Goal: Task Accomplishment & Management: Manage account settings

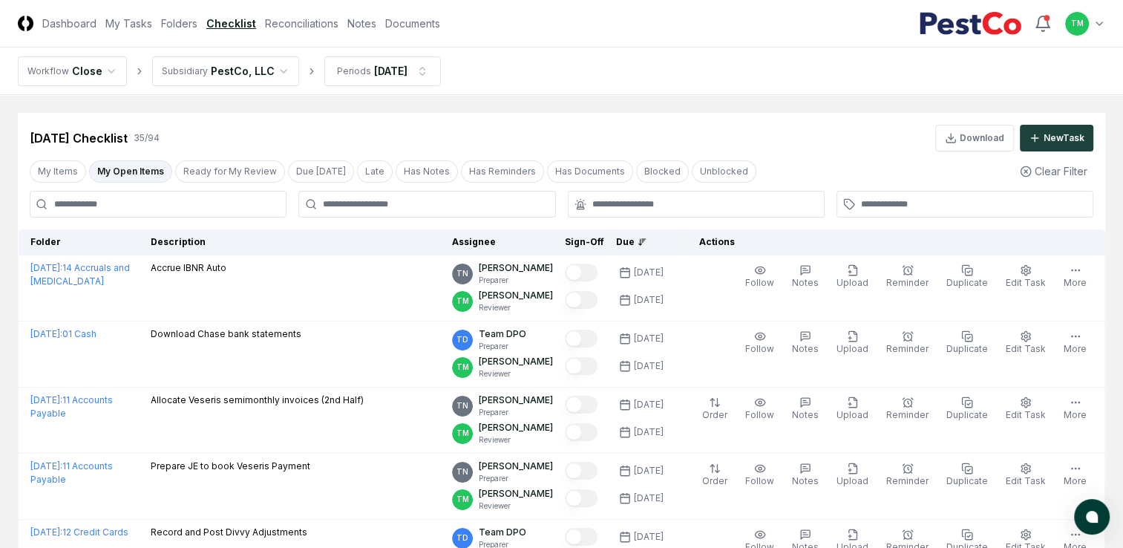
click at [295, 25] on link "Reconciliations" at bounding box center [301, 24] width 73 height 16
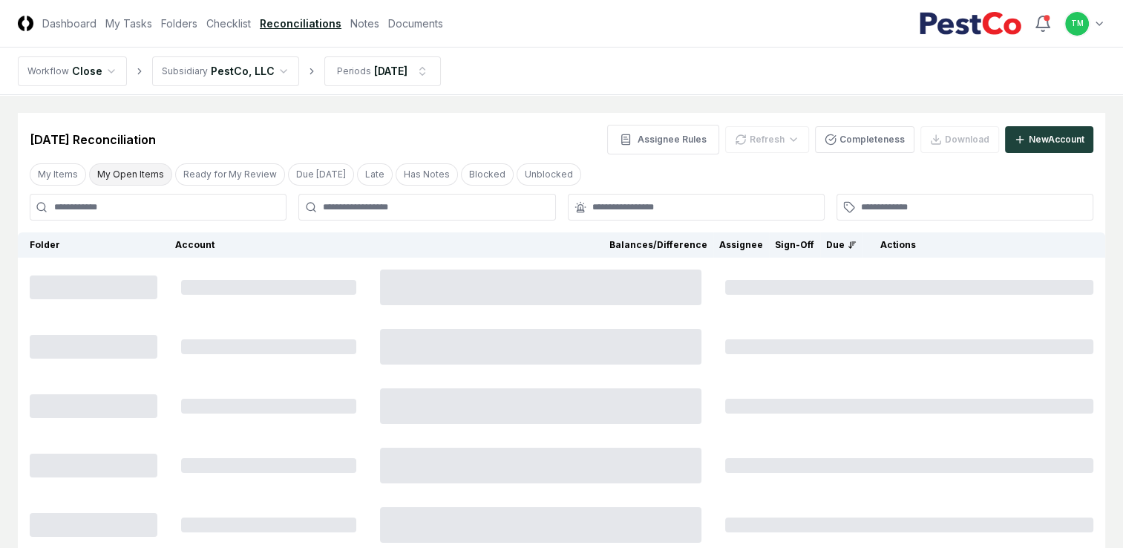
click at [128, 171] on button "My Open Items" at bounding box center [130, 174] width 83 height 22
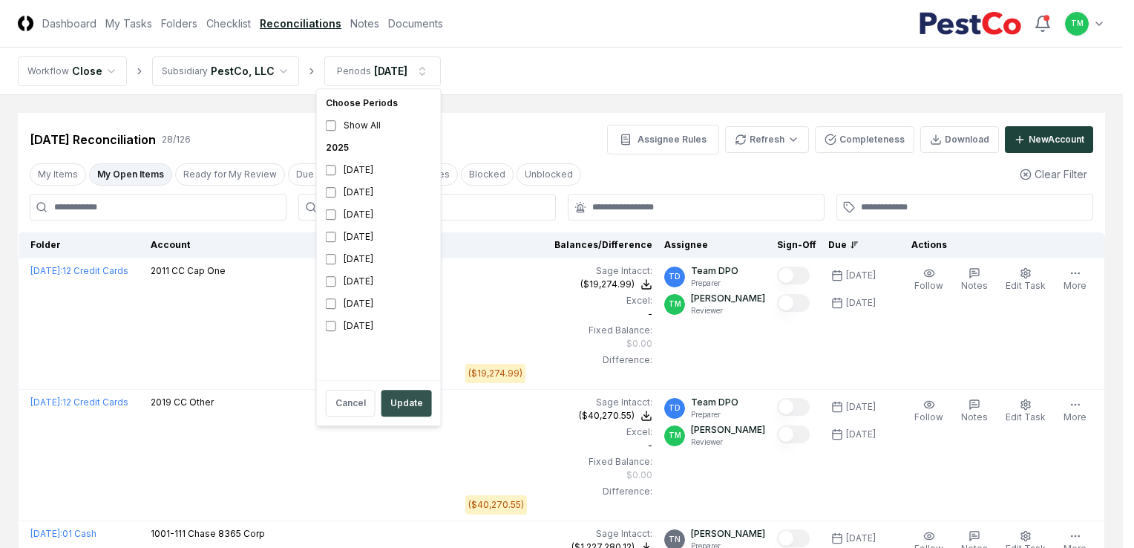
click at [421, 396] on button "Update" at bounding box center [406, 403] width 50 height 27
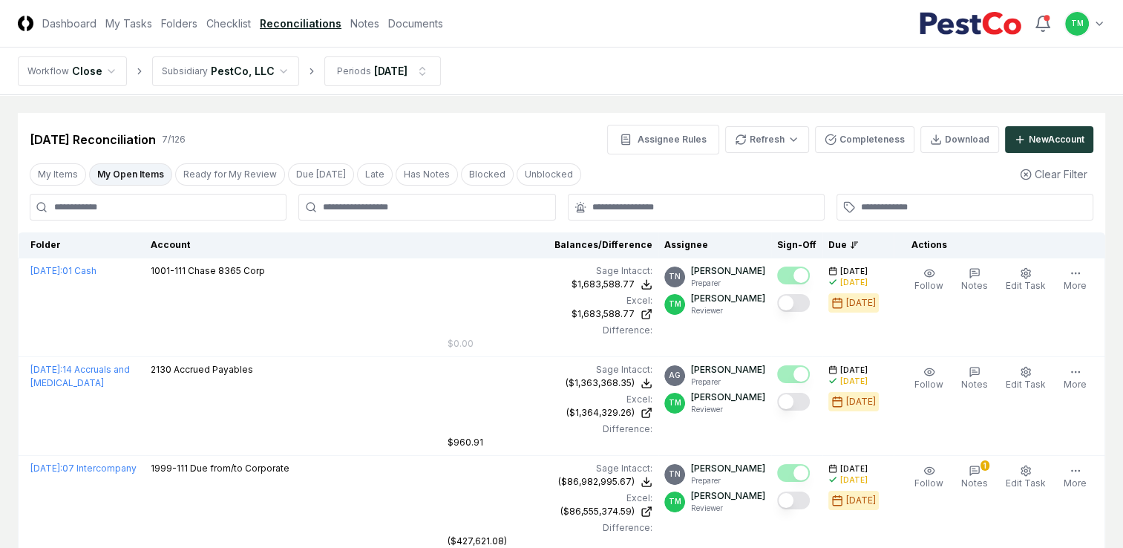
click at [114, 176] on button "My Open Items" at bounding box center [130, 174] width 83 height 22
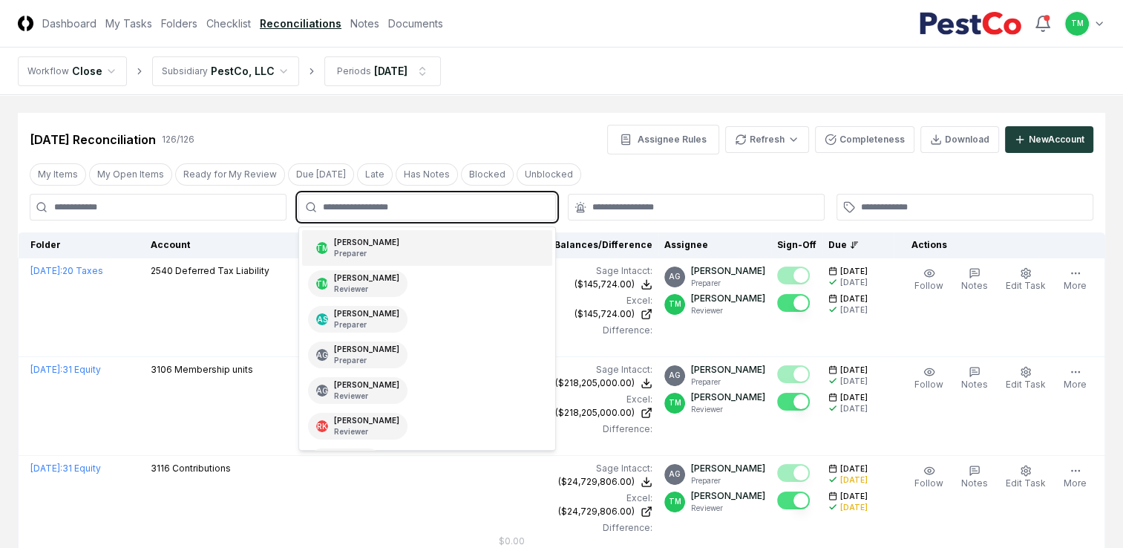
click at [370, 206] on input "text" at bounding box center [434, 206] width 223 height 13
click at [344, 283] on p "Reviewer" at bounding box center [366, 288] width 65 height 11
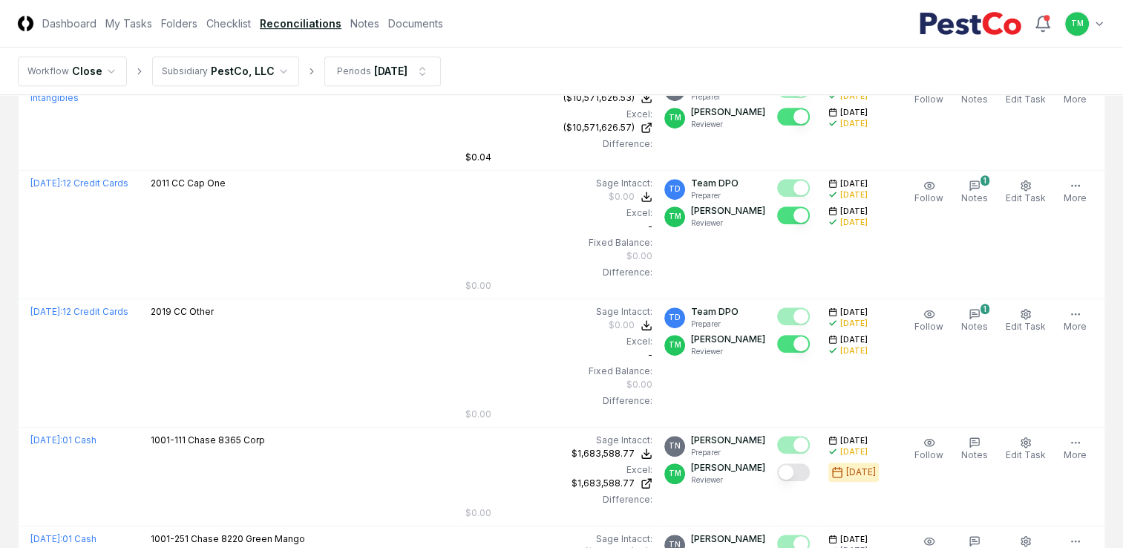
scroll to position [965, 0]
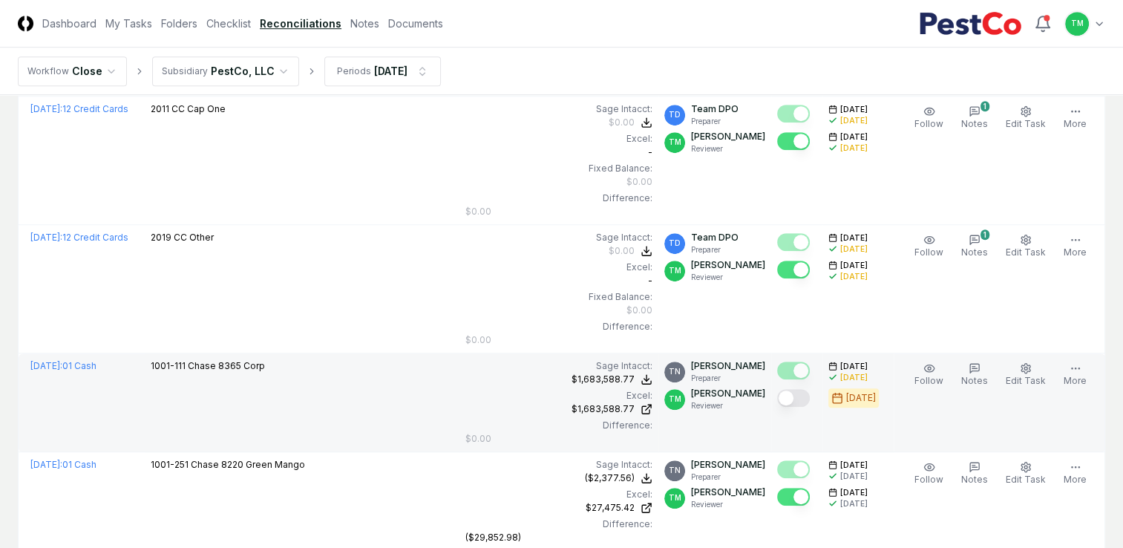
click at [806, 403] on button "Mark complete" at bounding box center [793, 398] width 33 height 18
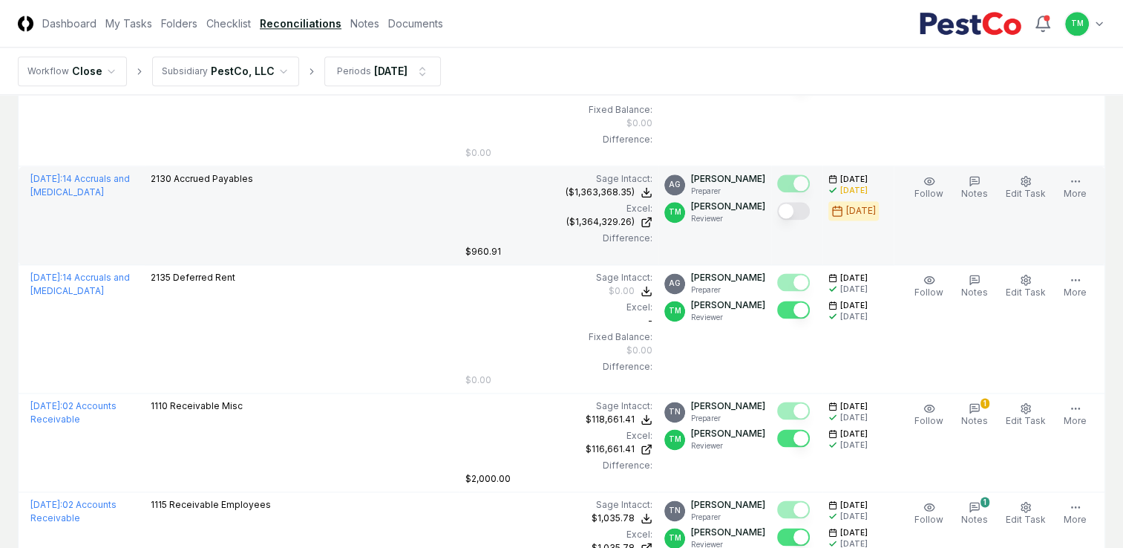
scroll to position [1929, 0]
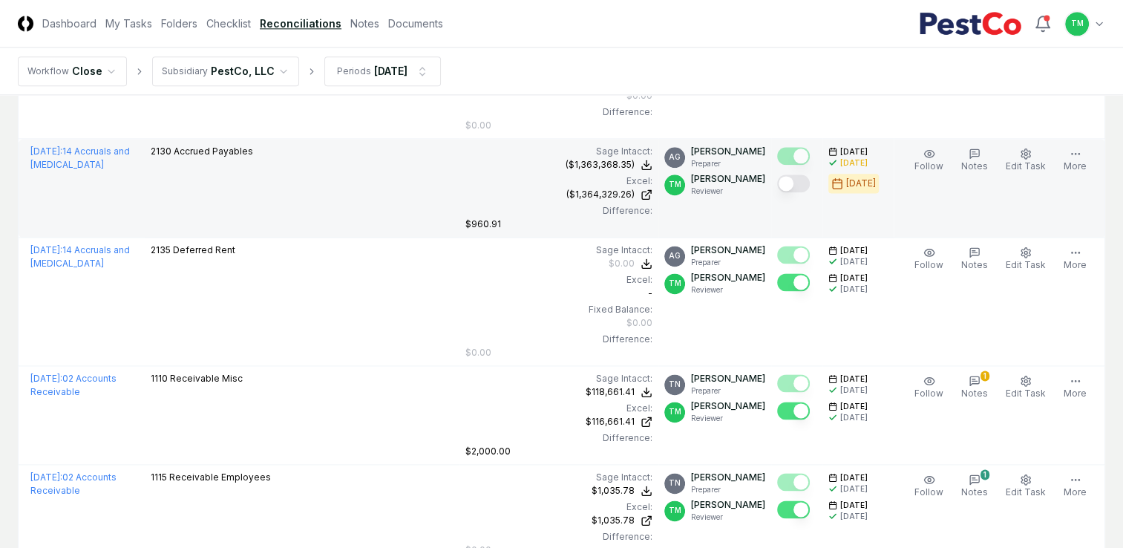
drag, startPoint x: 810, startPoint y: 197, endPoint x: 816, endPoint y: 213, distance: 16.7
click at [810, 192] on button "Mark complete" at bounding box center [793, 183] width 33 height 18
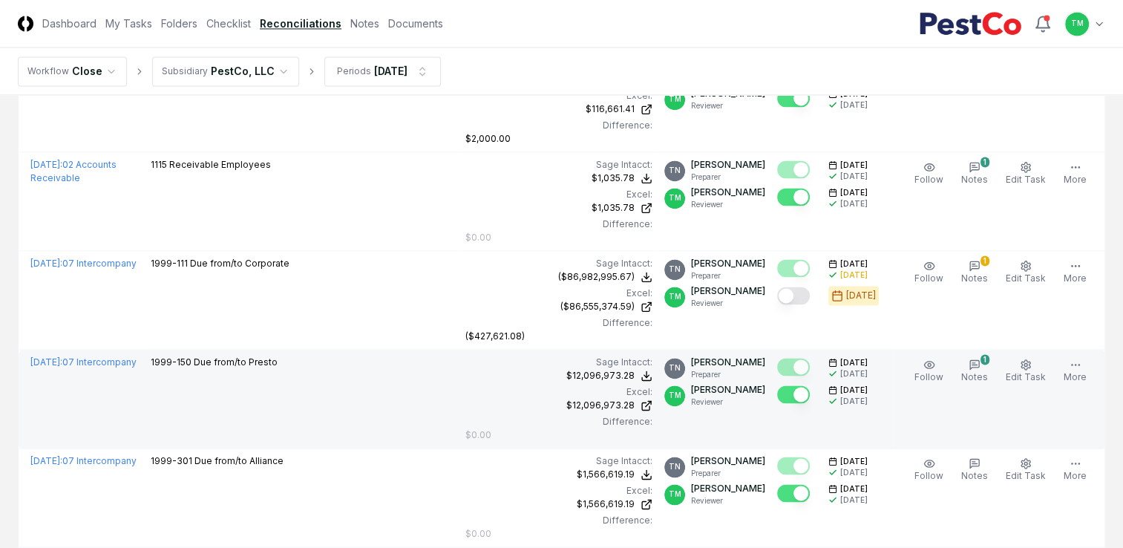
scroll to position [2300, 0]
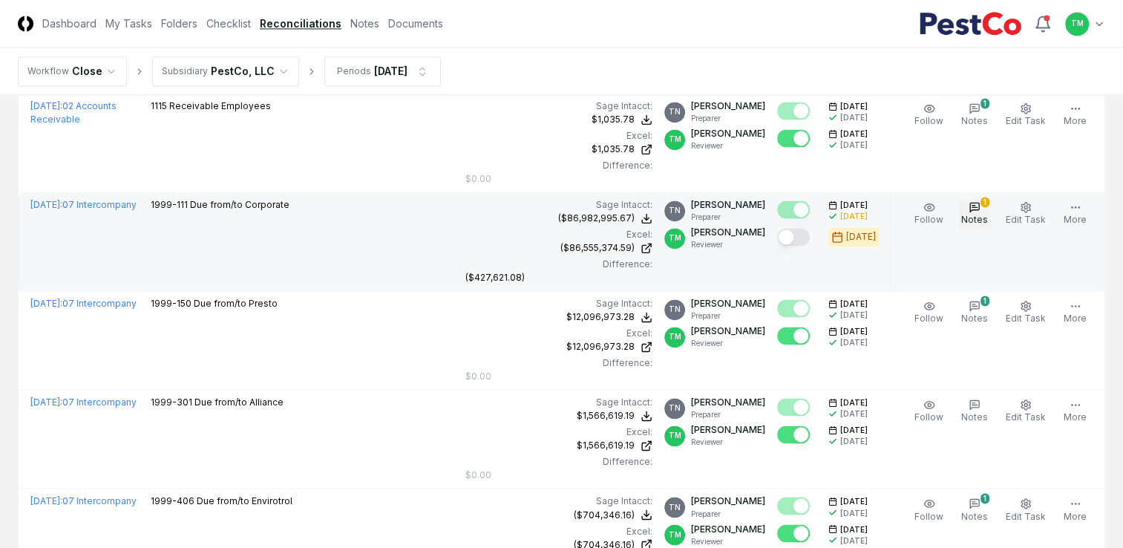
click at [980, 225] on span "Notes" at bounding box center [974, 219] width 27 height 11
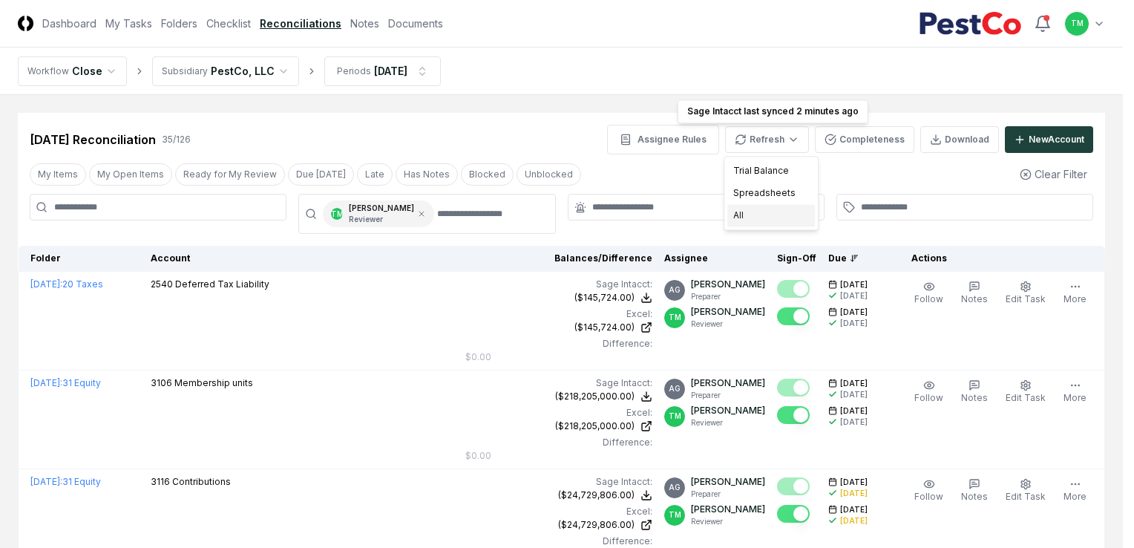
click at [741, 218] on div "All" at bounding box center [771, 215] width 88 height 22
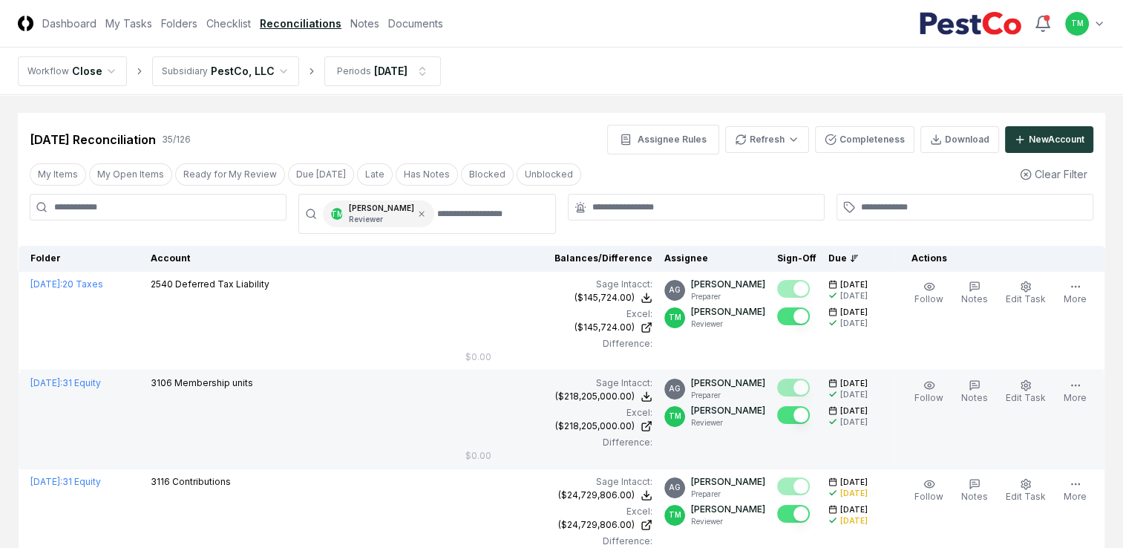
drag, startPoint x: 111, startPoint y: 177, endPoint x: 490, endPoint y: 451, distance: 468.2
click at [111, 177] on button "My Open Items" at bounding box center [130, 174] width 83 height 22
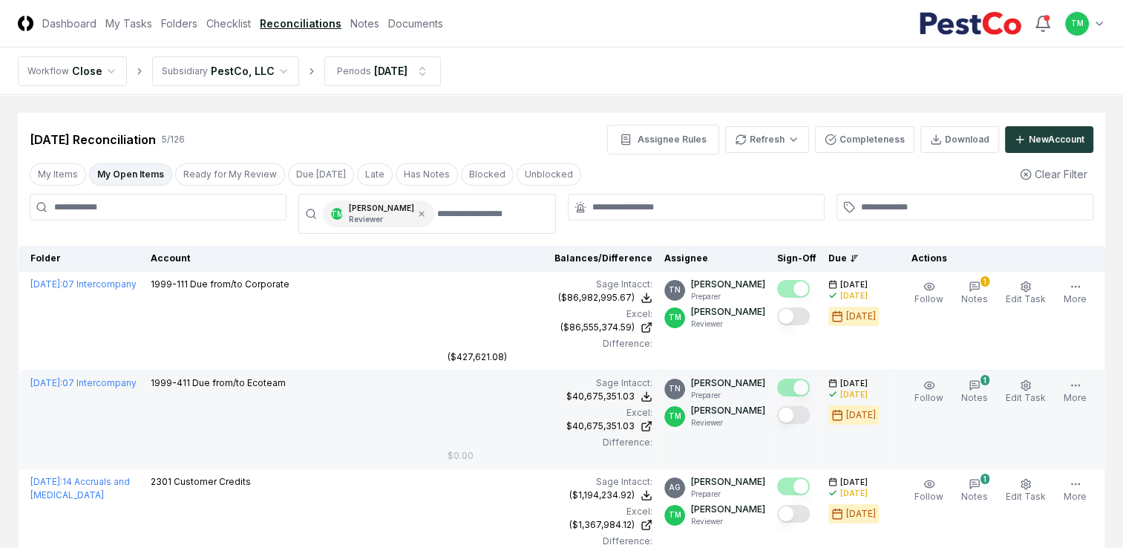
click at [804, 424] on button "Mark complete" at bounding box center [793, 415] width 33 height 18
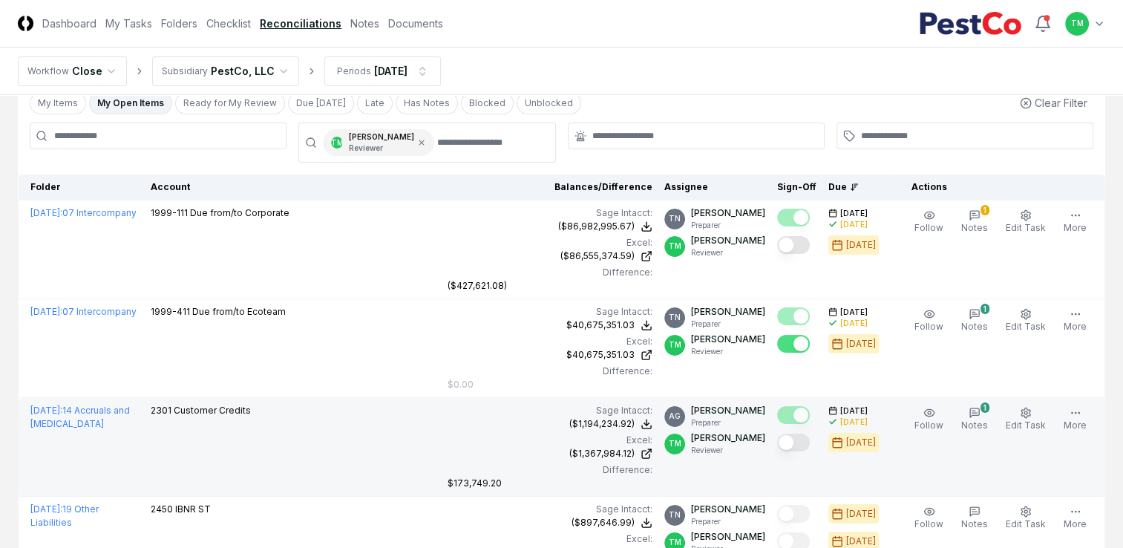
scroll to position [148, 0]
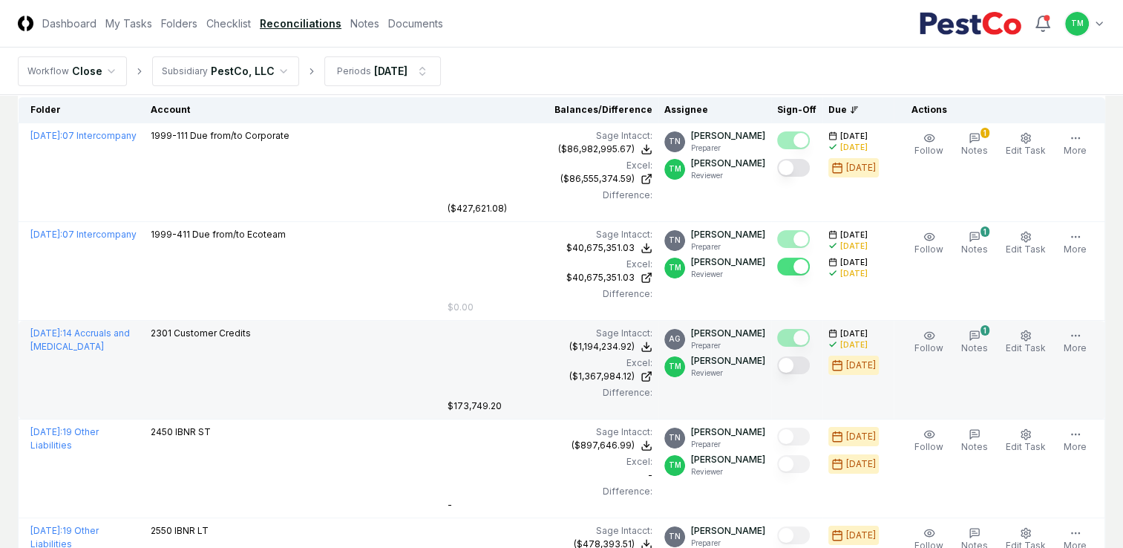
click at [804, 374] on button "Mark complete" at bounding box center [793, 365] width 33 height 18
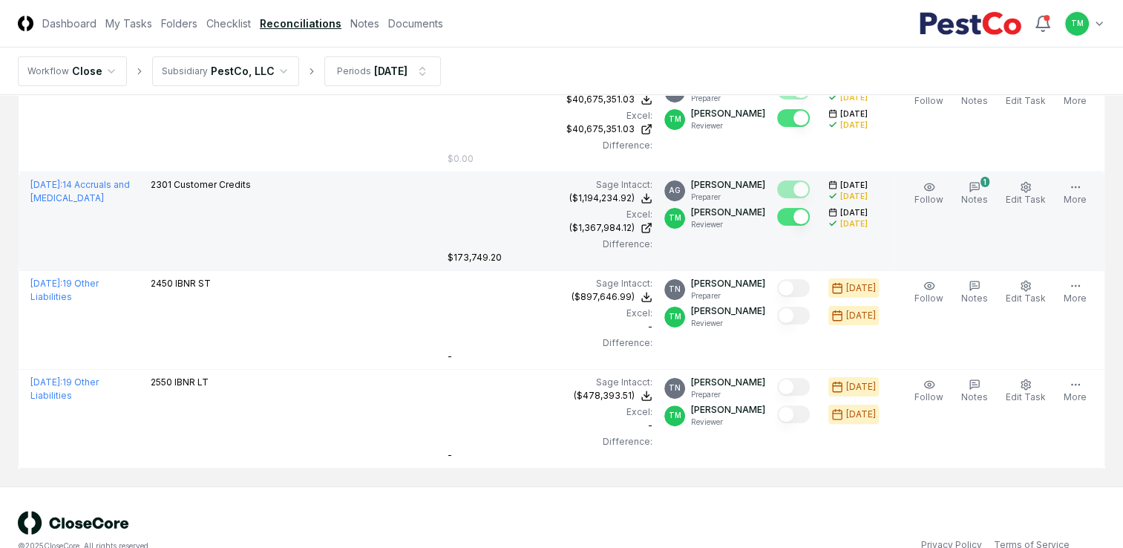
scroll to position [338, 0]
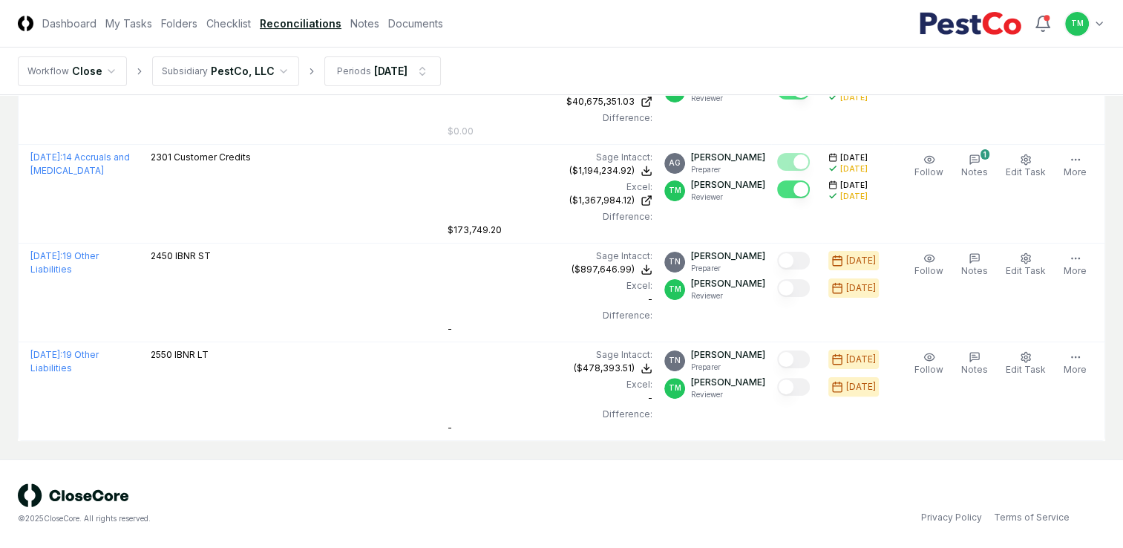
click at [0, 468] on html "CloseCore Dashboard My Tasks Folders Checklist Reconciliations Notes Documents …" at bounding box center [561, 112] width 1123 height 872
click at [277, 538] on div "© 2025 CloseCore. All rights reserved. Privacy Policy Terms of Service" at bounding box center [561, 503] width 1123 height 89
drag, startPoint x: 525, startPoint y: 515, endPoint x: 584, endPoint y: 539, distance: 63.5
click at [526, 515] on div "© 2025 CloseCore. All rights reserved." at bounding box center [290, 518] width 544 height 11
